Goal: Task Accomplishment & Management: Complete application form

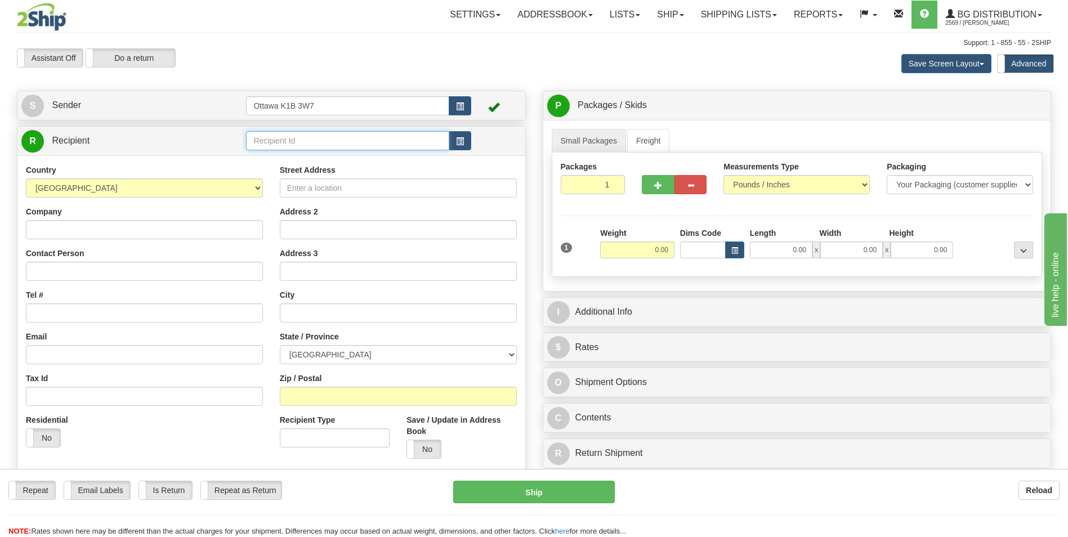
click at [347, 144] on input "text" at bounding box center [347, 140] width 203 height 19
click at [284, 160] on div "60176" at bounding box center [345, 158] width 192 height 12
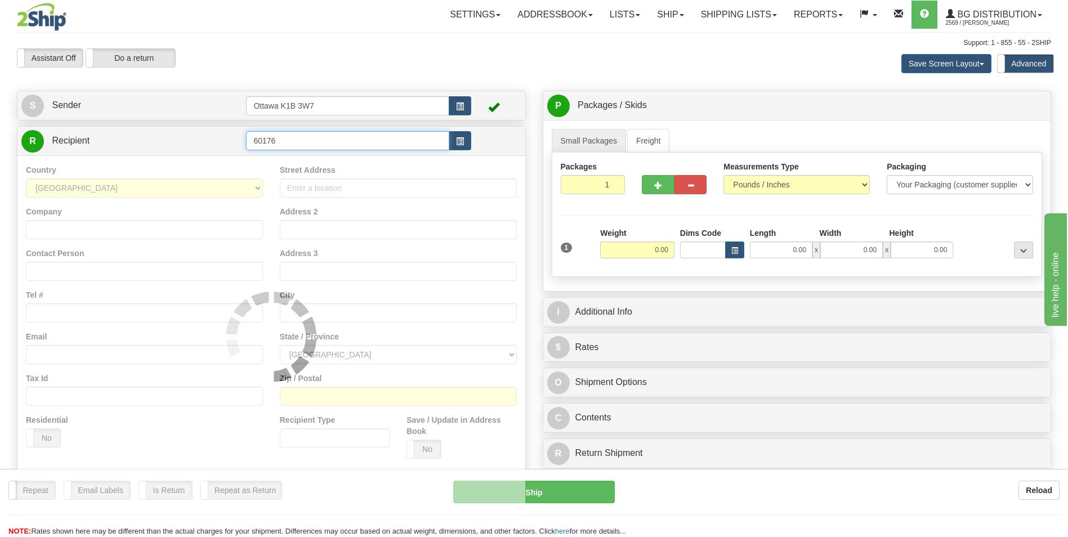
type input "60176"
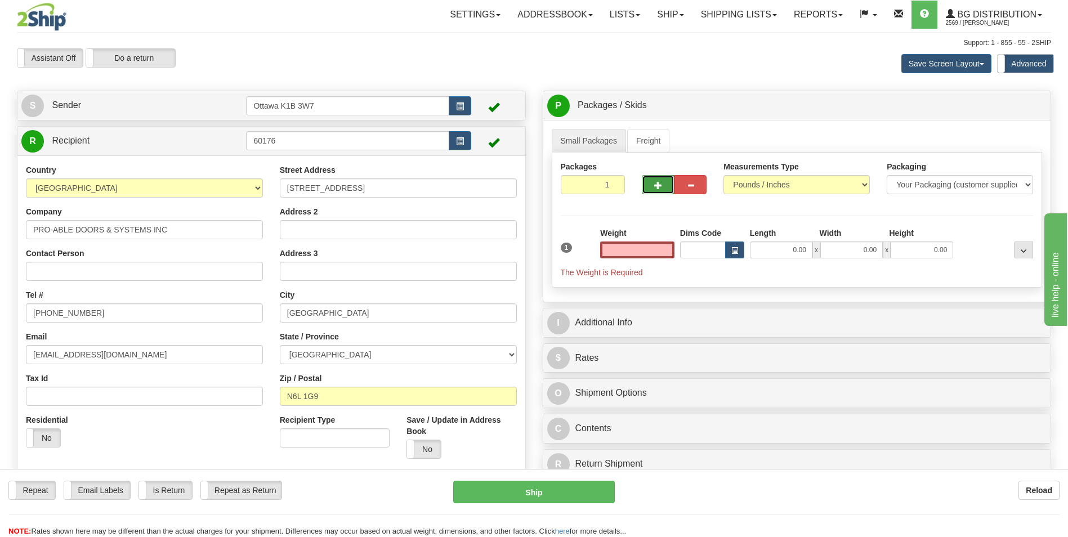
type input "0.00"
click at [656, 187] on span "button" at bounding box center [658, 185] width 8 height 7
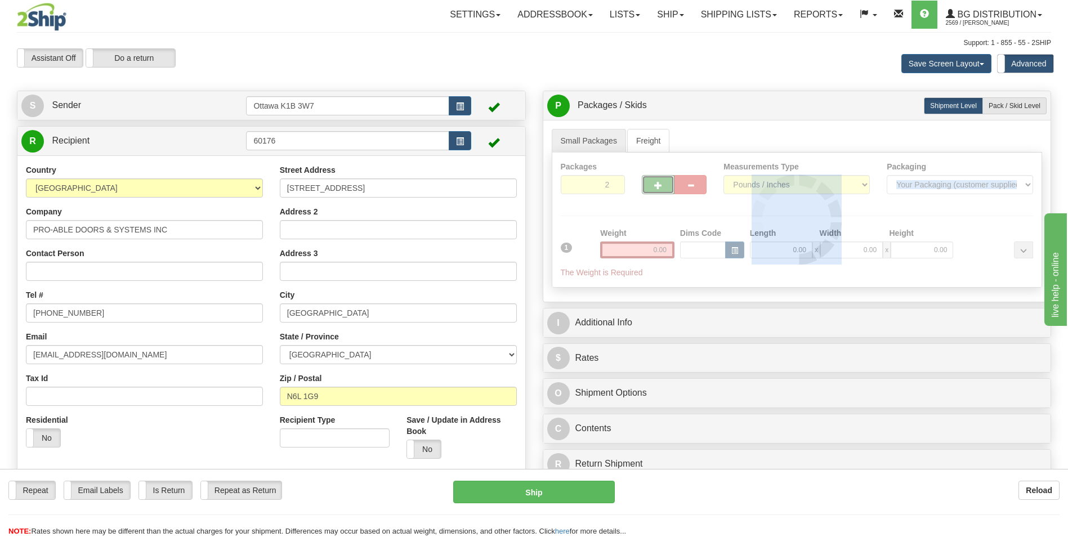
click at [657, 187] on div at bounding box center [797, 220] width 490 height 135
click at [658, 187] on span "button" at bounding box center [658, 185] width 8 height 7
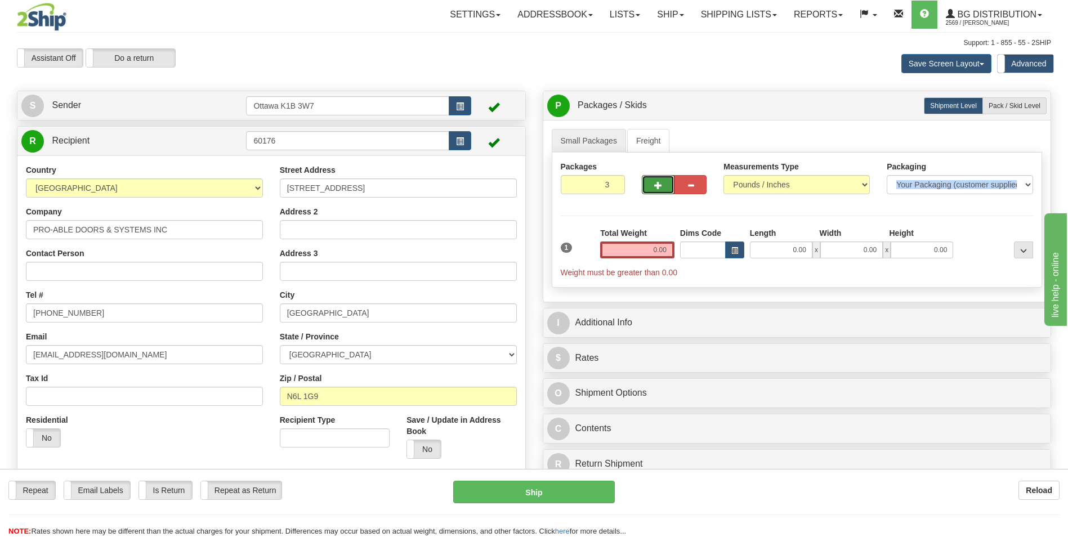
click at [658, 187] on span "button" at bounding box center [658, 185] width 8 height 7
click at [658, 186] on span "button" at bounding box center [658, 185] width 8 height 7
type input "6"
click at [1006, 102] on span "Pack / Skid Level" at bounding box center [1015, 106] width 52 height 8
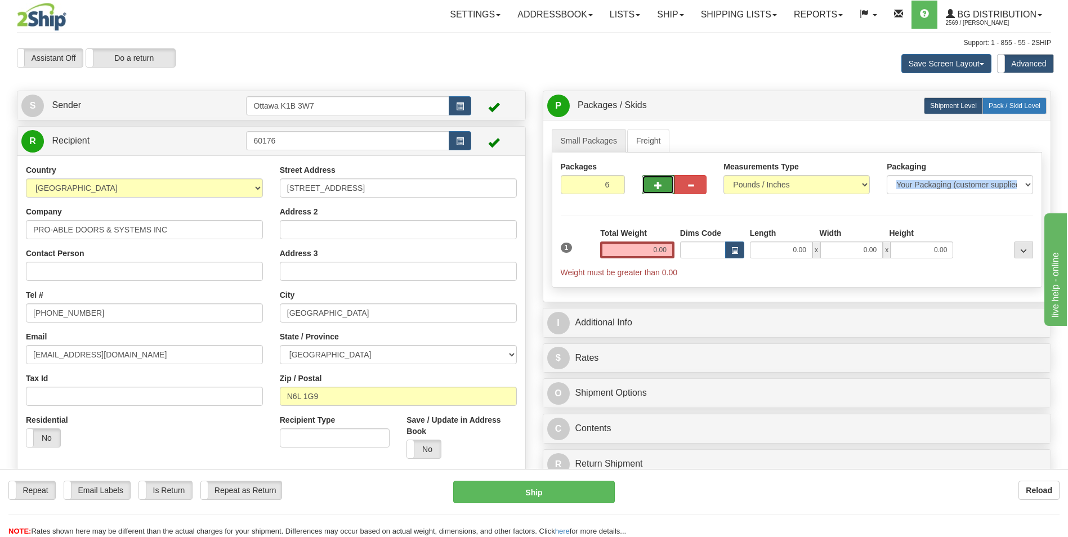
radio input "true"
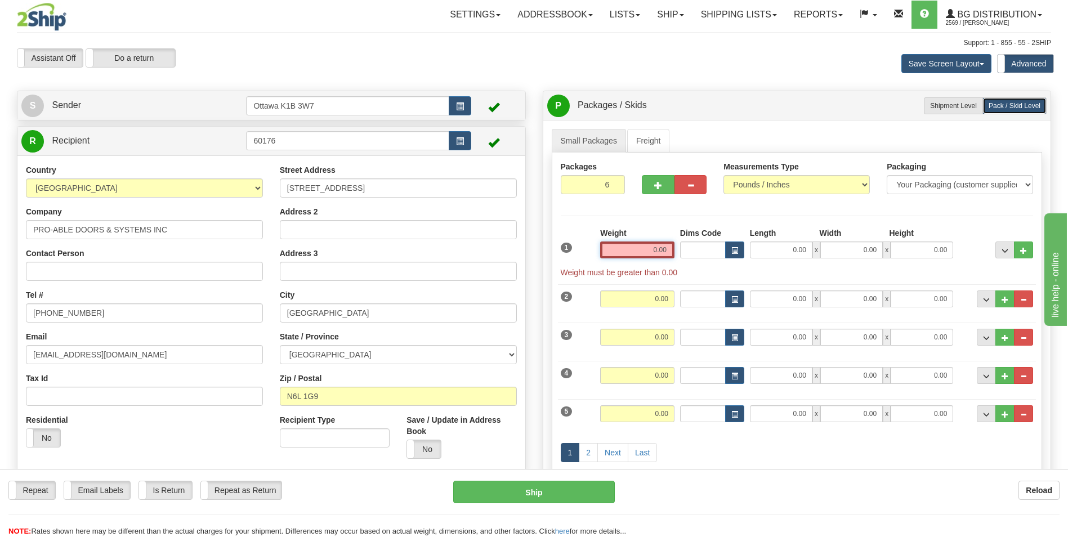
click at [646, 246] on input "0.00" at bounding box center [637, 250] width 74 height 17
type input "0.00"
click at [696, 184] on button "button" at bounding box center [691, 184] width 32 height 19
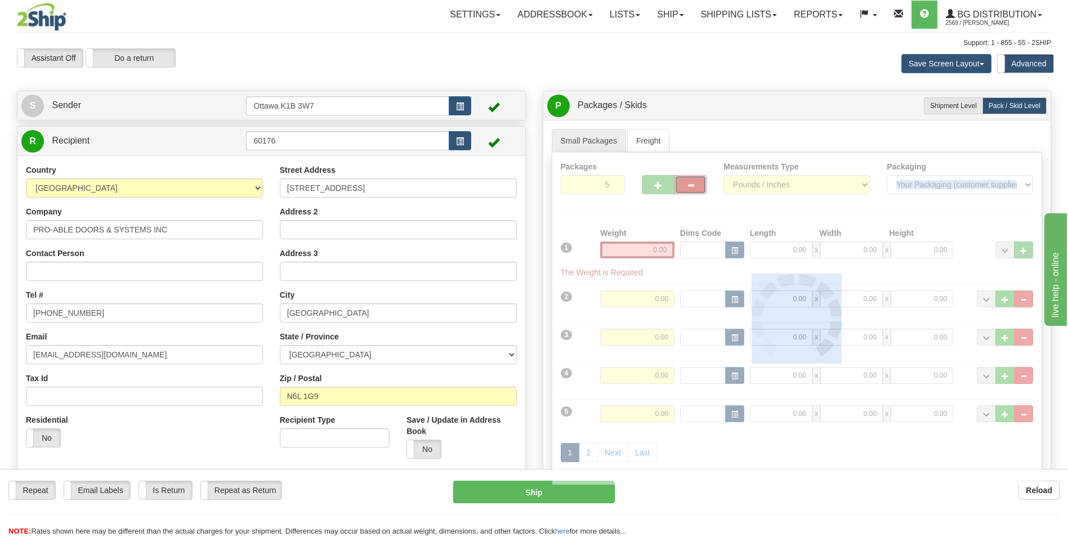
click at [696, 184] on div at bounding box center [797, 319] width 490 height 332
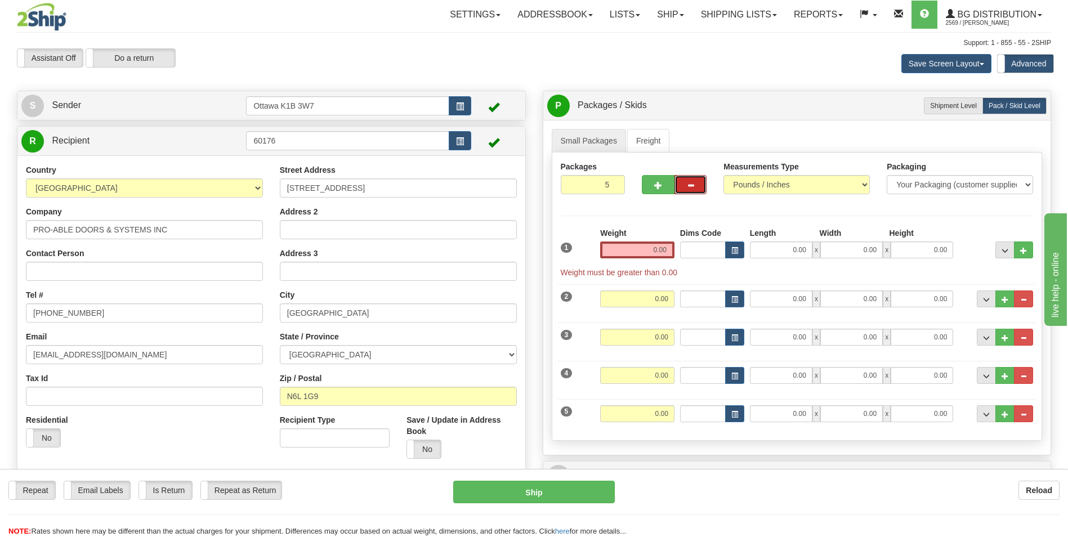
click at [696, 184] on button "button" at bounding box center [691, 184] width 32 height 19
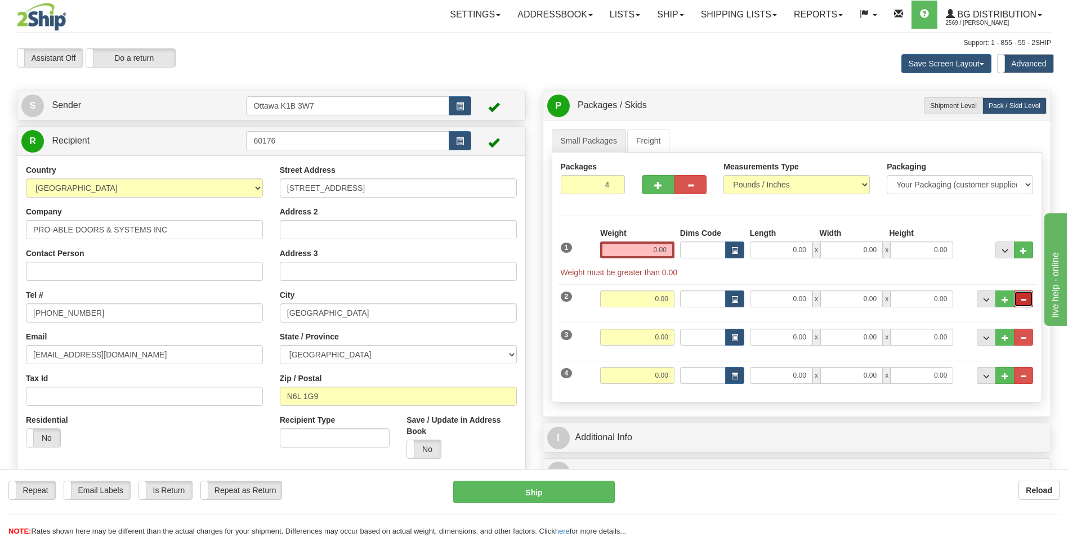
click at [1028, 301] on button "..." at bounding box center [1023, 299] width 19 height 17
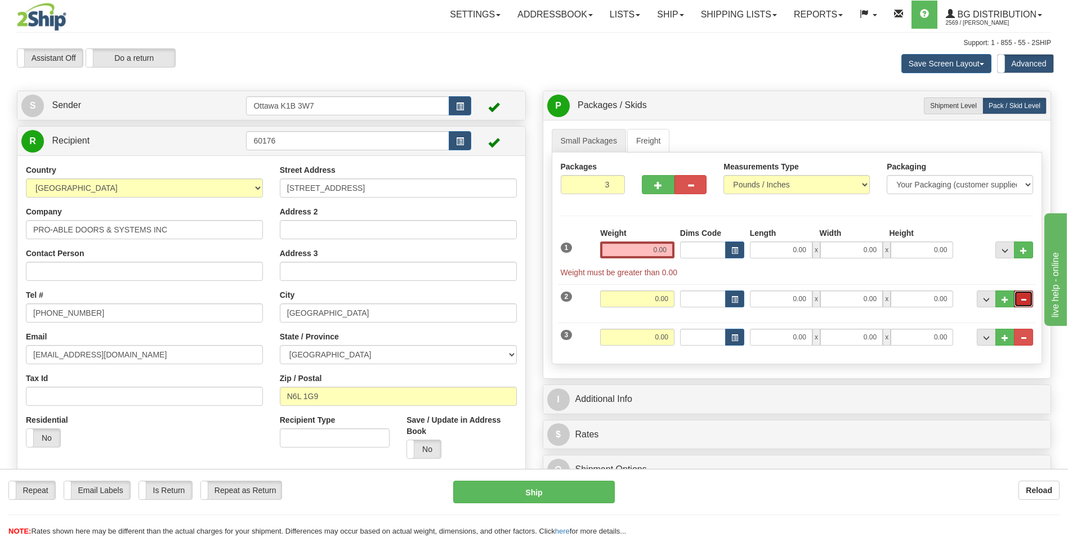
click at [1028, 301] on button "..." at bounding box center [1023, 299] width 19 height 17
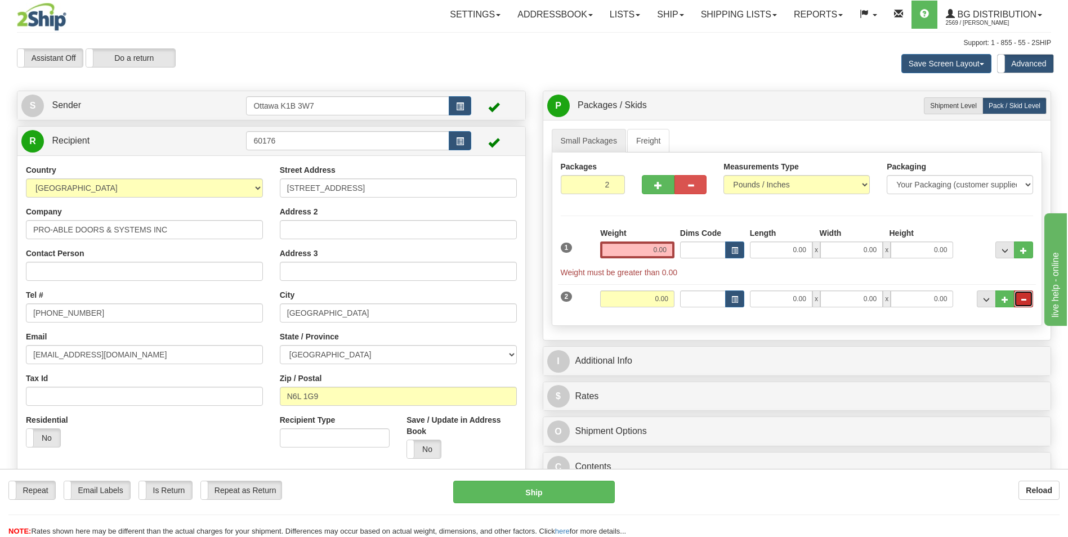
click at [1028, 299] on button "..." at bounding box center [1023, 299] width 19 height 17
type input "1"
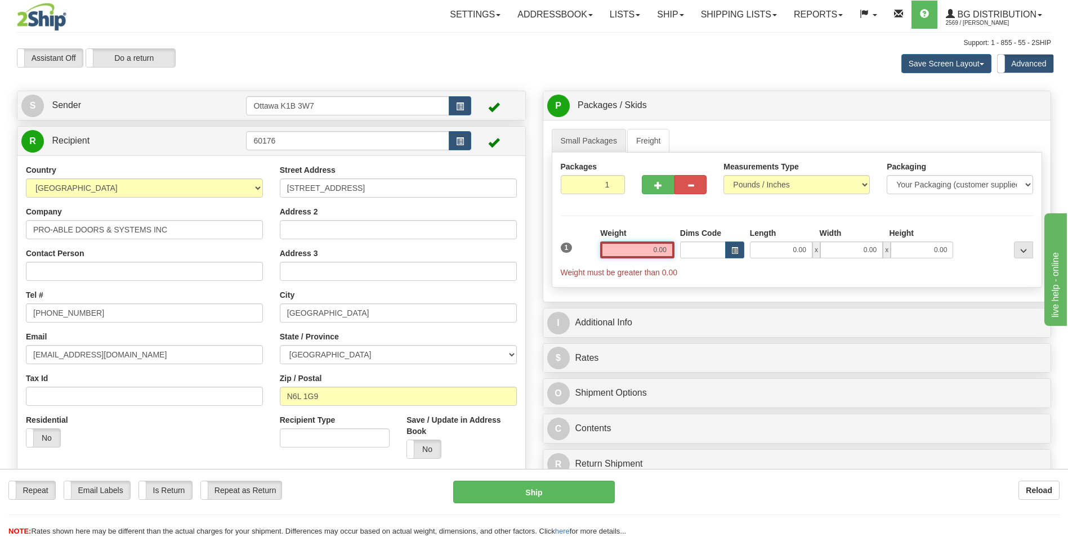
click at [641, 250] on input "0.00" at bounding box center [637, 250] width 74 height 17
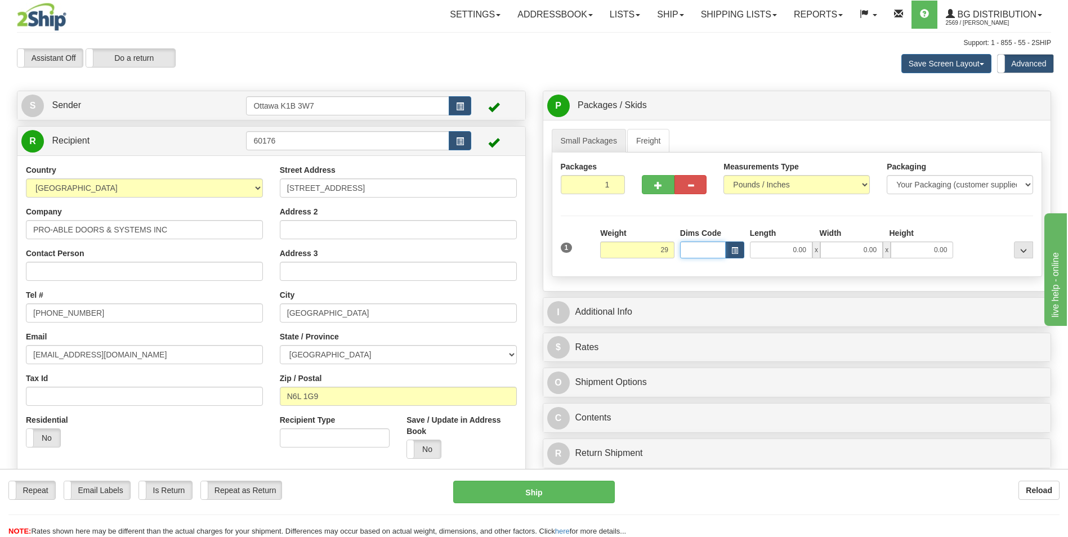
type input "29.00"
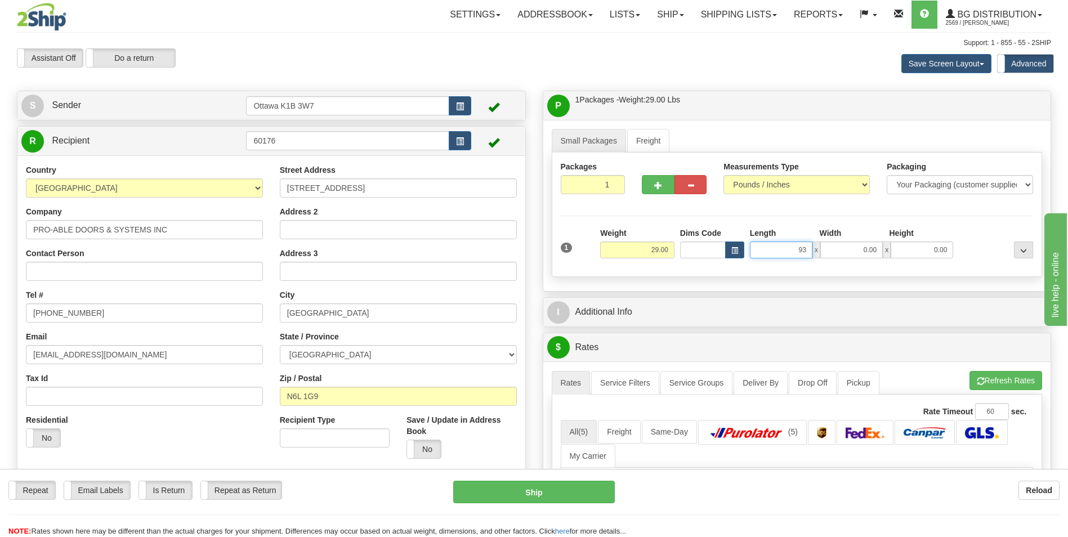
type input "93.00"
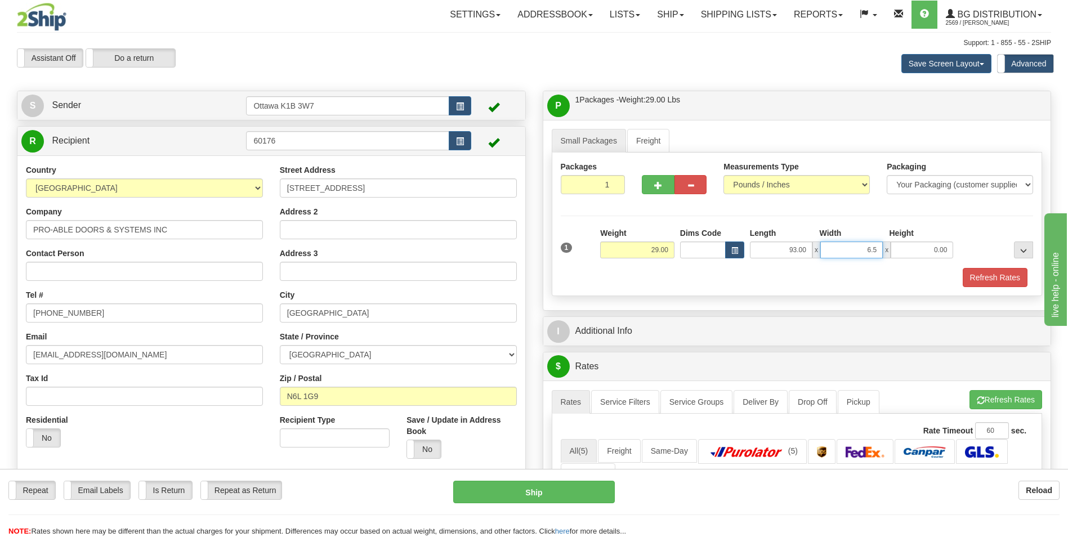
type input "6.50"
type input "4.50"
click at [833, 197] on div "Measurements Type Pounds / Inches Kilograms / Centimeters" at bounding box center [796, 182] width 163 height 42
click at [651, 186] on button "button" at bounding box center [658, 184] width 32 height 19
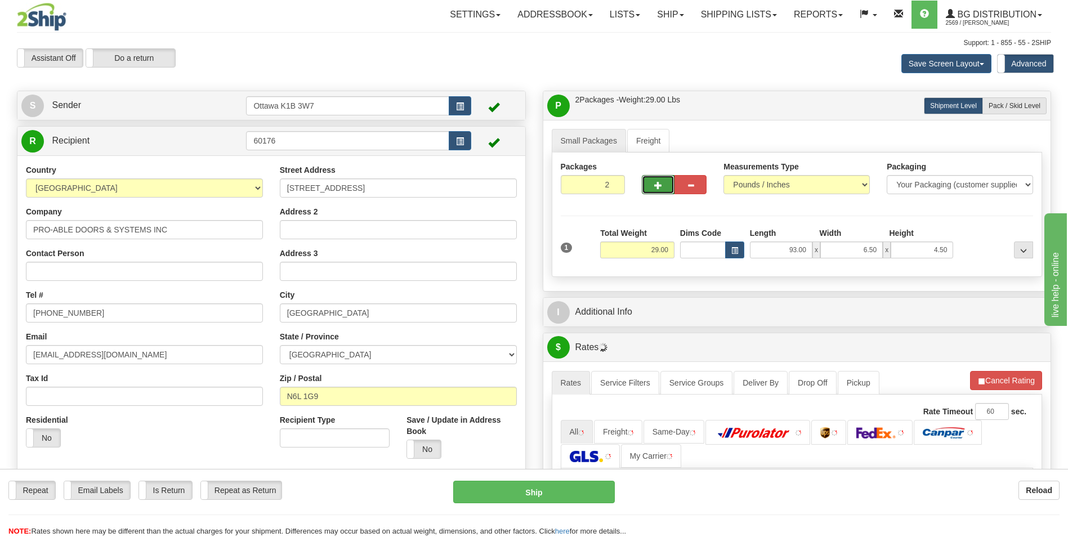
click at [655, 186] on span "button" at bounding box center [658, 185] width 8 height 7
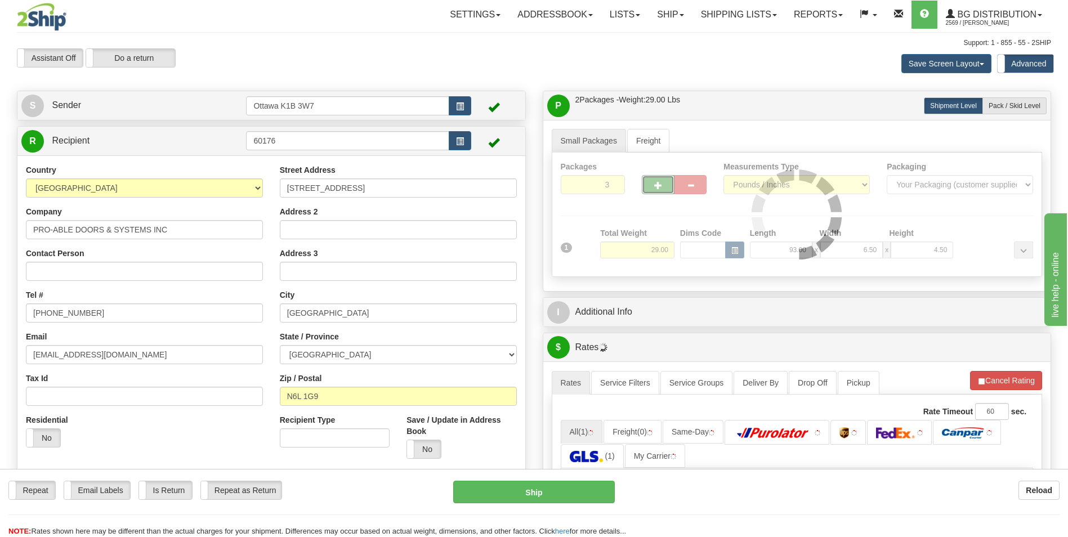
click at [656, 186] on span "button" at bounding box center [658, 185] width 8 height 7
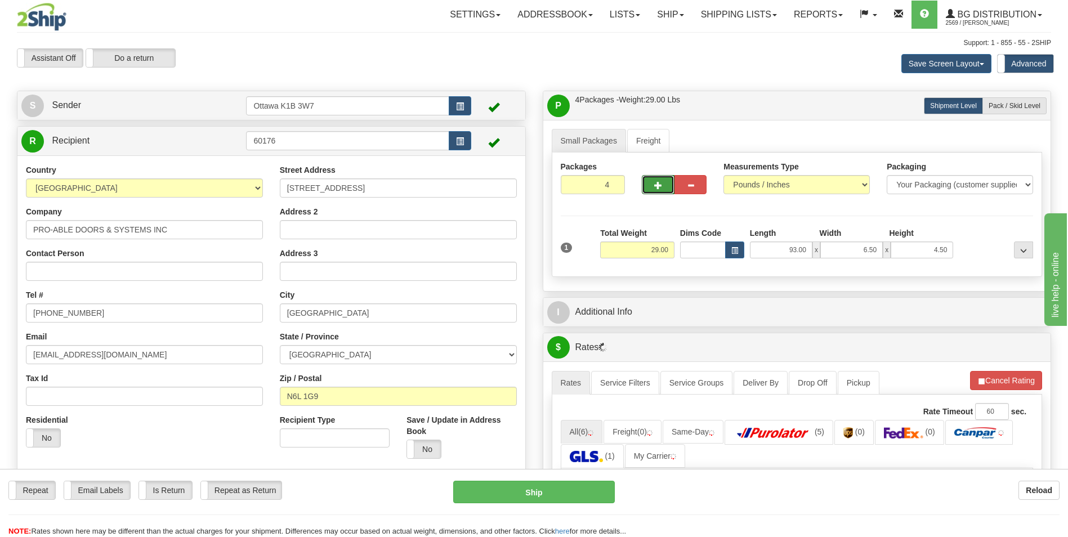
click at [656, 186] on span "button" at bounding box center [658, 185] width 8 height 7
type input "5"
click at [1032, 106] on span "Pack / Skid Level" at bounding box center [1015, 106] width 52 height 8
radio input "true"
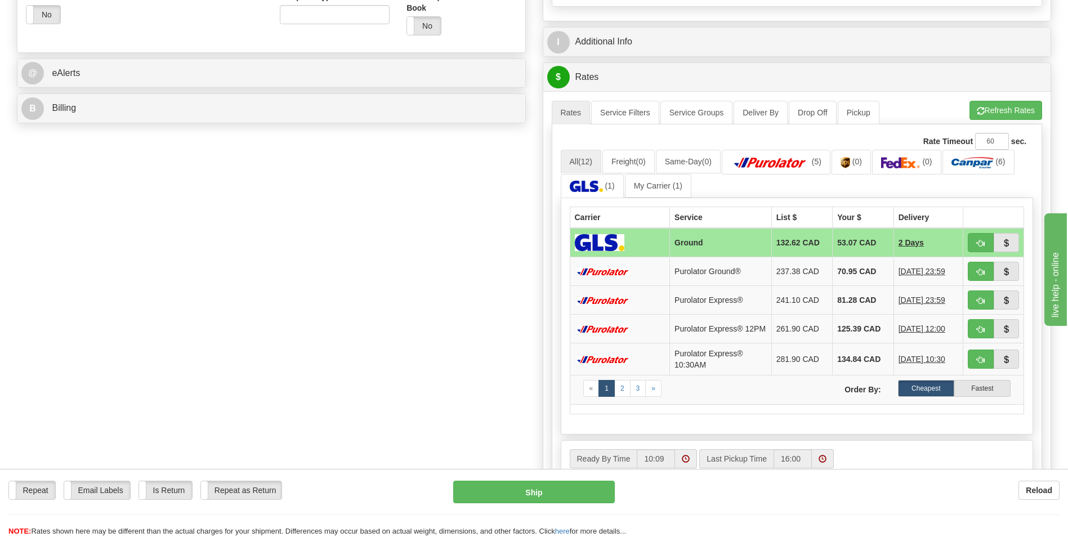
scroll to position [450, 0]
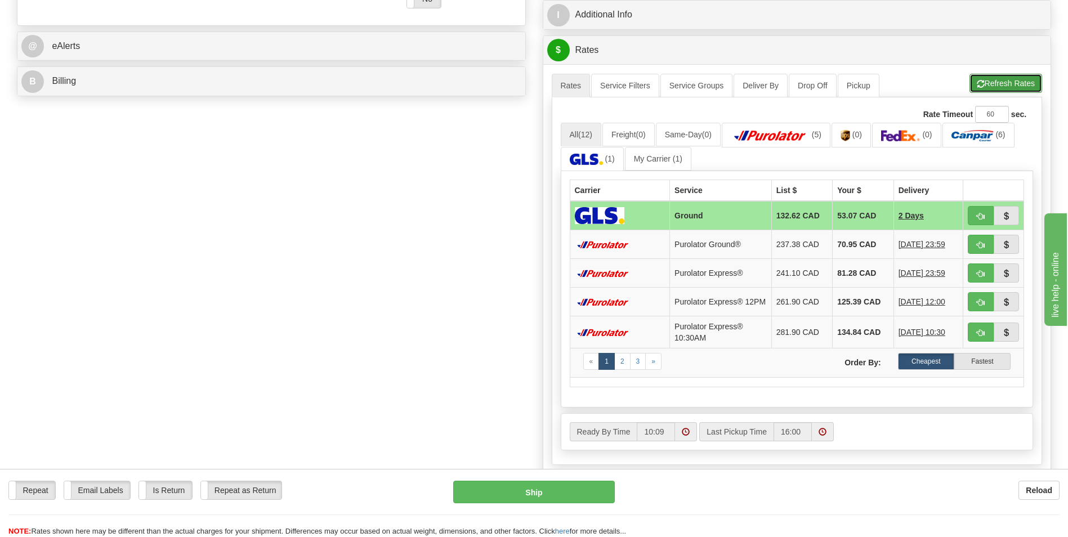
click at [1016, 80] on button "Refresh Rates" at bounding box center [1006, 83] width 73 height 19
